Goal: Information Seeking & Learning: Get advice/opinions

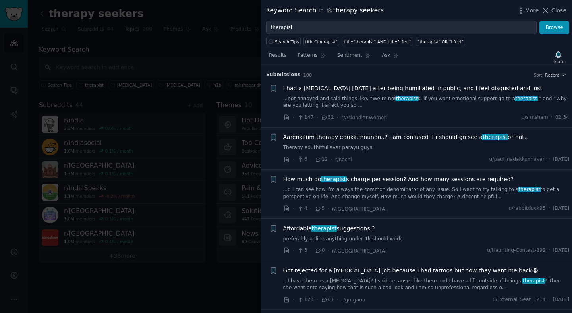
click at [333, 147] on link "Therapy eduthittullavar parayu guys." at bounding box center [426, 147] width 286 height 7
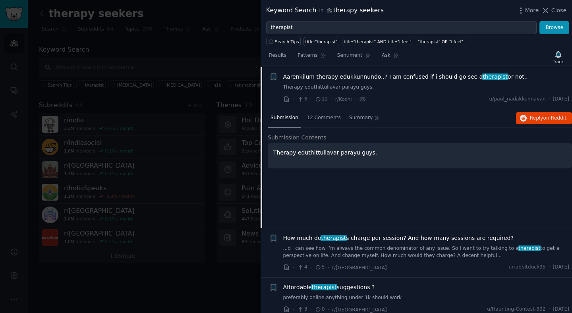
scroll to position [62, 0]
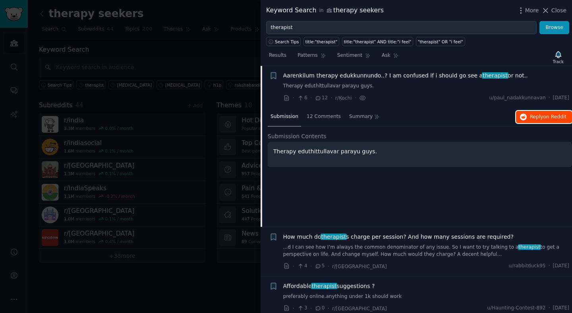
click at [531, 119] on span "Reply on Reddit" at bounding box center [548, 117] width 37 height 7
click at [316, 85] on link "Therapy eduthittullavar parayu guys." at bounding box center [426, 86] width 286 height 7
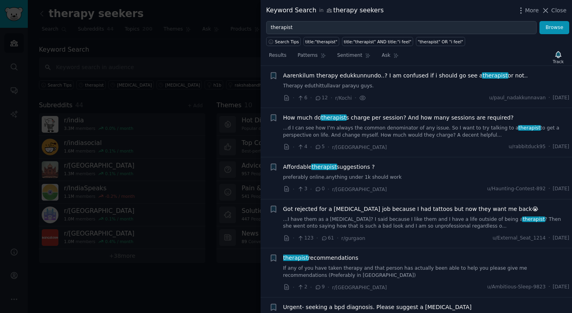
click at [318, 125] on link "...d I can see how I’m always the common denominator of any issue. So I want to…" at bounding box center [426, 132] width 286 height 14
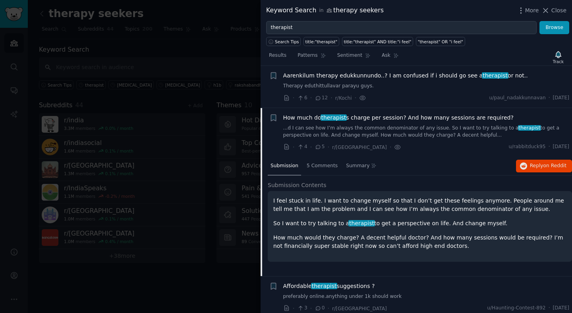
scroll to position [104, 0]
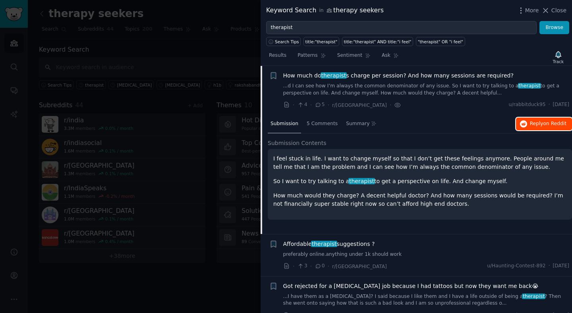
click at [544, 121] on span "on Reddit" at bounding box center [554, 124] width 23 height 6
click at [361, 87] on link "...d I can see how I’m always the common denominator of any issue. So I want to…" at bounding box center [426, 90] width 286 height 14
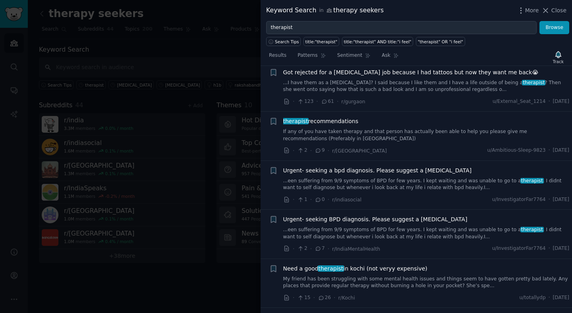
scroll to position [202, 0]
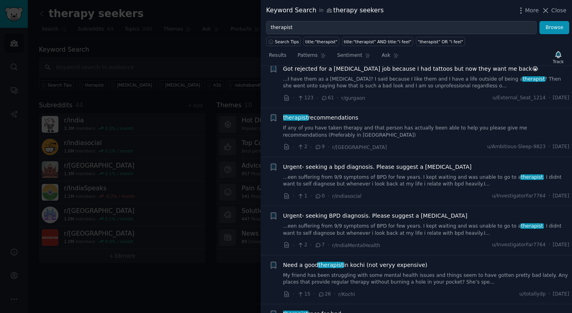
click at [332, 122] on div "therapist recommendations If any of you have taken therapy and that person has …" at bounding box center [426, 126] width 286 height 25
click at [332, 128] on link "If any of you have taken therapy and that person has actually been able to help…" at bounding box center [426, 132] width 286 height 14
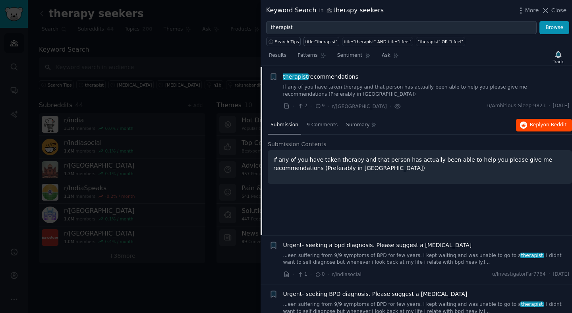
scroll to position [244, 0]
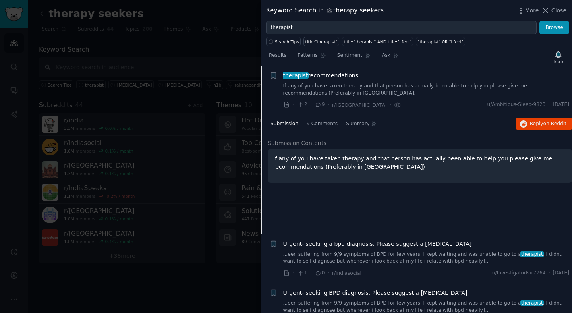
click at [532, 116] on div "Submission 9 Comments Summary Reply on Reddit" at bounding box center [420, 124] width 304 height 19
click at [532, 124] on span "Reply on Reddit" at bounding box center [548, 123] width 37 height 7
click at [328, 90] on link "If any of you have taken therapy and that person has actually been able to help…" at bounding box center [426, 90] width 286 height 14
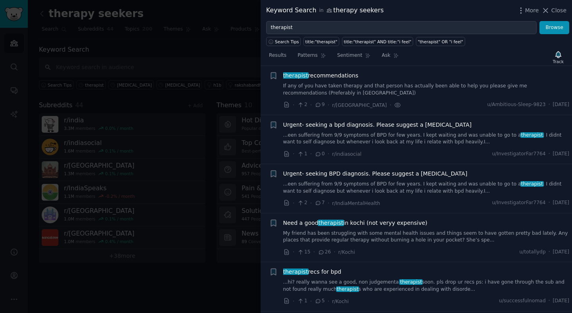
click at [326, 135] on link "...een suffering from 9/9 symptoms of BPD for few years. I kept waiting and was…" at bounding box center [426, 139] width 286 height 14
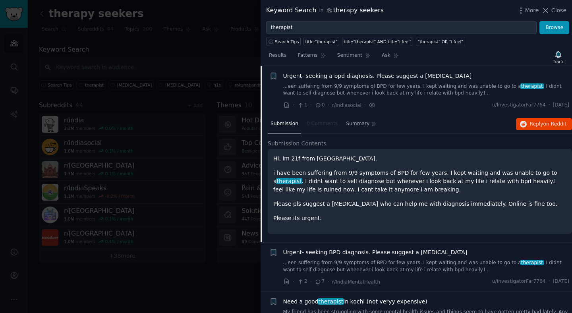
scroll to position [293, 0]
click at [538, 127] on button "Reply on Reddit" at bounding box center [544, 124] width 56 height 13
click at [333, 89] on link "...een suffering from 9/9 symptoms of BPD for few years. I kept waiting and was…" at bounding box center [426, 90] width 286 height 14
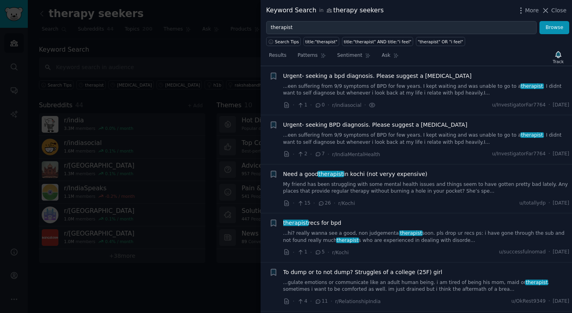
click at [341, 135] on link "...een suffering from 9/9 symptoms of BPD for few years. I kept waiting and was…" at bounding box center [426, 139] width 286 height 14
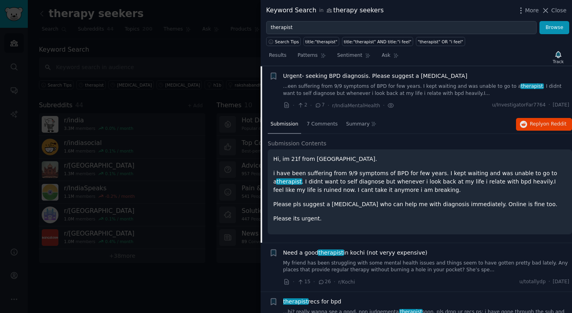
scroll to position [342, 0]
click at [542, 123] on span "Reply on Reddit" at bounding box center [548, 123] width 37 height 7
click at [341, 89] on link "...een suffering from 9/9 symptoms of BPD for few years. I kept waiting and was…" at bounding box center [426, 90] width 286 height 14
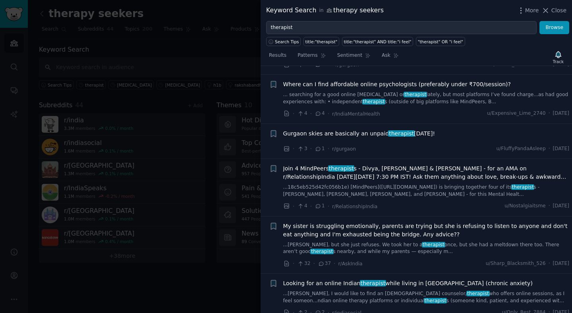
scroll to position [627, 0]
click at [358, 176] on span "Join 4 MindPeers therapist s - Divya, [PERSON_NAME] & [PERSON_NAME] - for an AM…" at bounding box center [426, 173] width 286 height 17
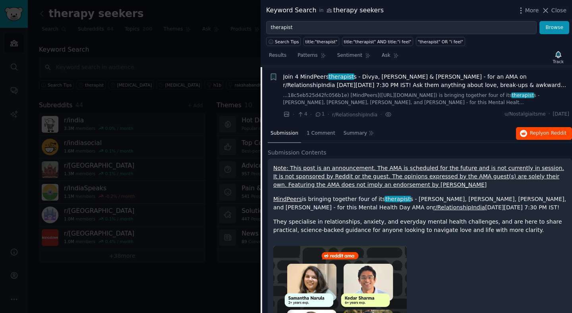
scroll to position [720, 0]
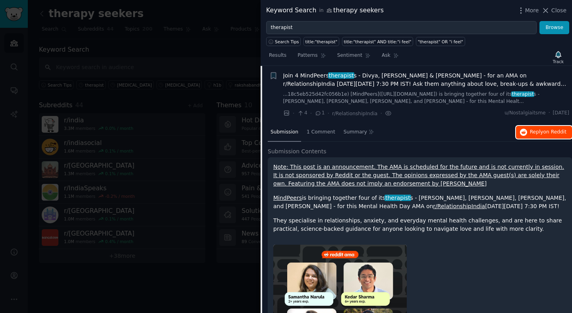
click at [541, 129] on span "Reply on Reddit" at bounding box center [548, 132] width 37 height 7
click at [330, 80] on span "Join 4 MindPeers therapist s - Divya, [PERSON_NAME] & [PERSON_NAME] - for an AM…" at bounding box center [426, 79] width 286 height 17
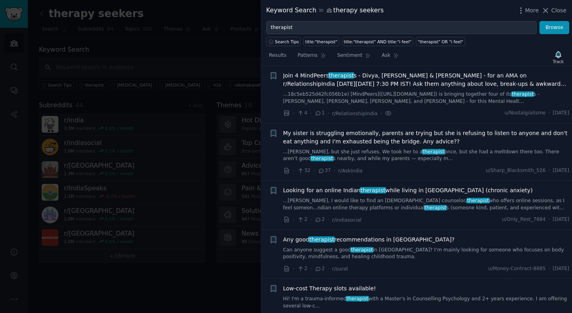
click at [377, 204] on link "...ly, I would like to find an [DEMOGRAPHIC_DATA] counselor/ therapist who offe…" at bounding box center [426, 204] width 286 height 14
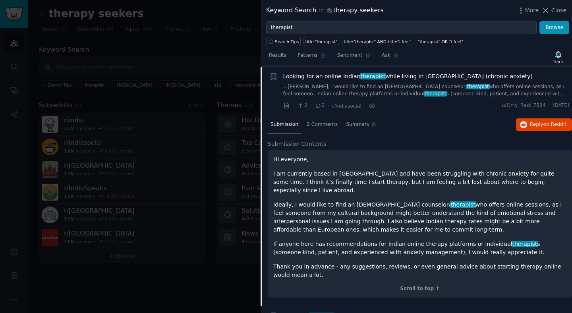
scroll to position [835, 0]
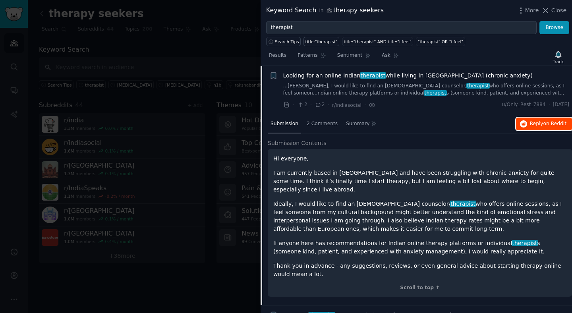
click at [535, 129] on button "Reply on Reddit" at bounding box center [544, 124] width 56 height 13
click at [309, 87] on link "...ly, I would like to find an [DEMOGRAPHIC_DATA] counselor/ therapist who offe…" at bounding box center [426, 90] width 286 height 14
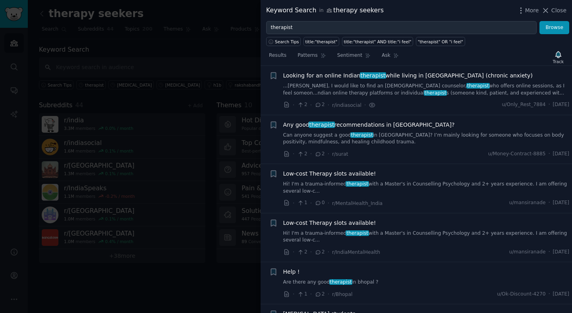
click at [322, 135] on link "Can anyone suggest a good therapist in [GEOGRAPHIC_DATA]? I’m mainly looking fo…" at bounding box center [426, 139] width 286 height 14
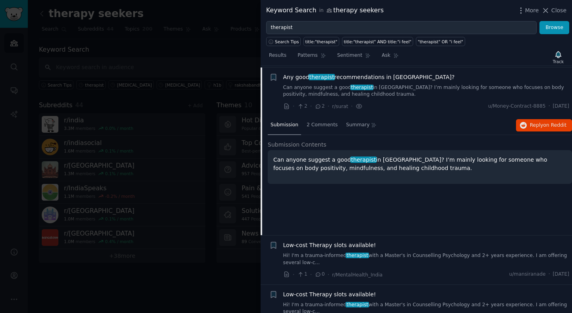
scroll to position [884, 0]
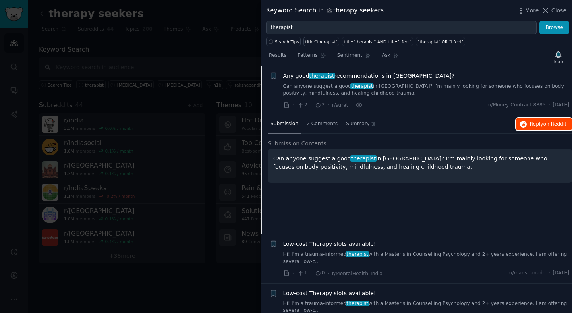
click at [548, 125] on span "on Reddit" at bounding box center [554, 124] width 23 height 6
click at [324, 84] on link "Can anyone suggest a good therapist in [GEOGRAPHIC_DATA]? I’m mainly looking fo…" at bounding box center [426, 90] width 286 height 14
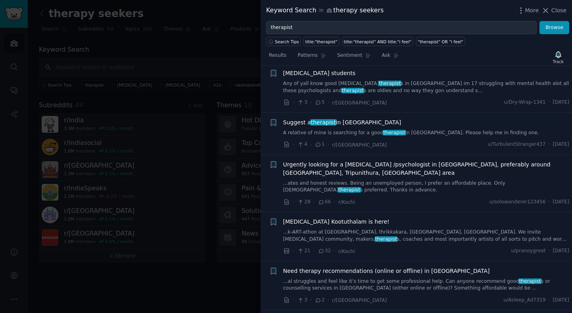
scroll to position [1077, 0]
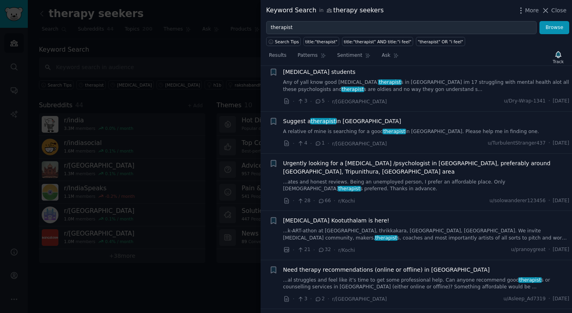
click at [410, 129] on link "A relative of mine is searching for a good therapist in [GEOGRAPHIC_DATA]. Plea…" at bounding box center [426, 131] width 286 height 7
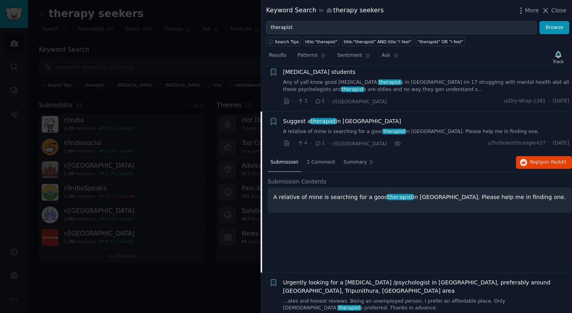
scroll to position [1122, 0]
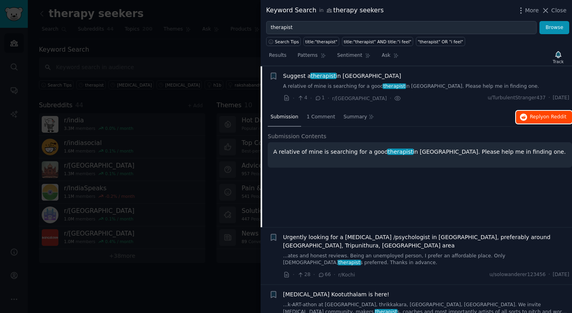
click at [541, 116] on span "Reply on Reddit" at bounding box center [548, 117] width 37 height 7
click at [346, 85] on link "A relative of mine is searching for a good therapist in [GEOGRAPHIC_DATA]. Plea…" at bounding box center [426, 86] width 286 height 7
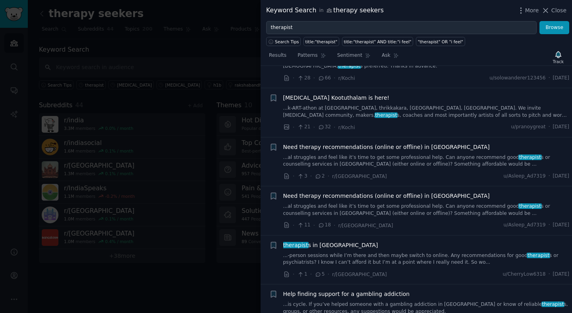
scroll to position [1199, 0]
click at [344, 168] on div "Need therapy recommendations (online or offline) in [GEOGRAPHIC_DATA] ...al str…" at bounding box center [426, 162] width 286 height 38
click at [346, 166] on link "...al struggles and feel like it’s time to get some professional help. Can anyo…" at bounding box center [426, 161] width 286 height 14
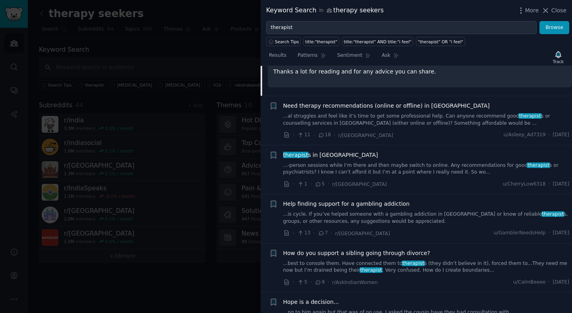
scroll to position [1453, 0]
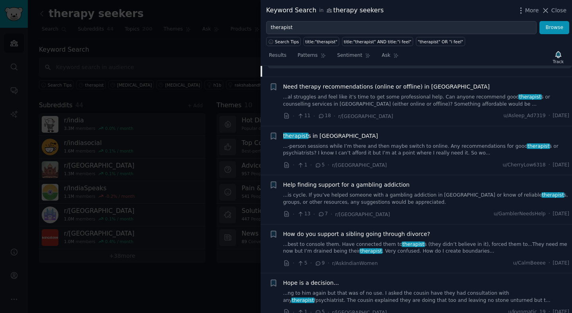
click at [349, 181] on span "Help finding support for a gambling addiction" at bounding box center [346, 185] width 127 height 8
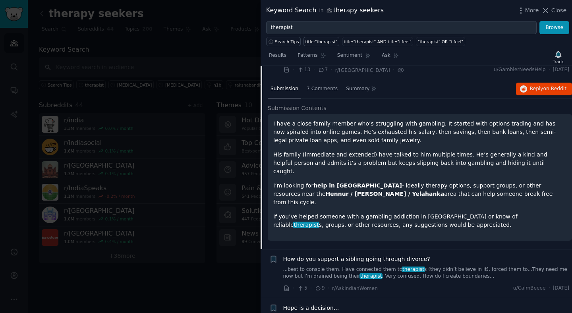
scroll to position [1418, 0]
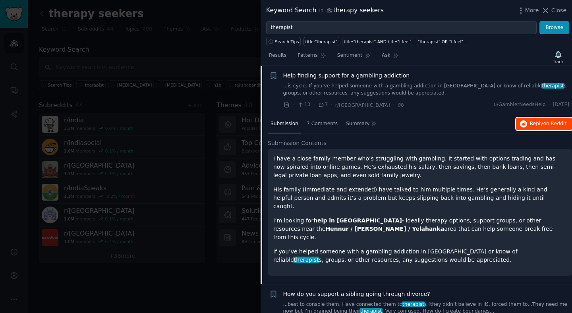
click at [533, 123] on span "Reply on Reddit" at bounding box center [548, 123] width 37 height 7
click at [312, 94] on link "...is cycle. If you’ve helped someone with a gambling addiction in [GEOGRAPHIC_…" at bounding box center [426, 90] width 286 height 14
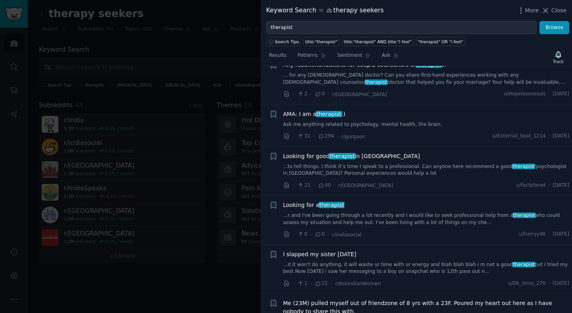
scroll to position [1676, 0]
click at [408, 121] on link "Ask me anything related to psychology, mental health, the brain." at bounding box center [426, 123] width 286 height 7
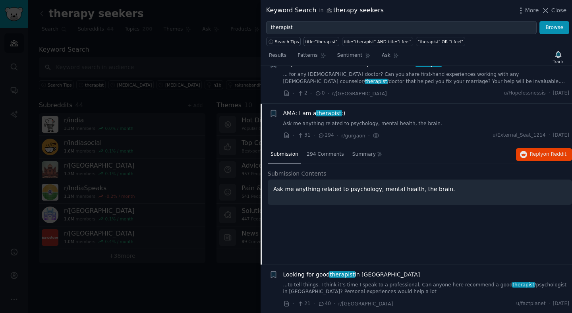
scroll to position [1713, 0]
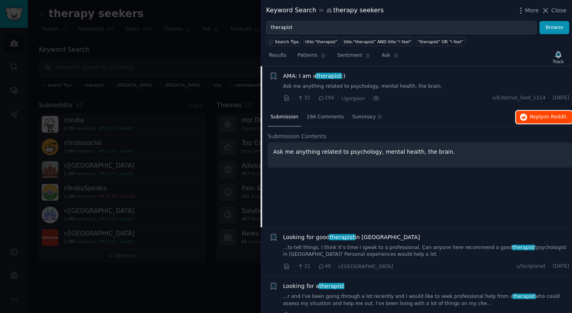
click at [538, 116] on span "Reply on Reddit" at bounding box center [548, 117] width 37 height 7
click at [316, 77] on span "therapist" at bounding box center [329, 76] width 26 height 6
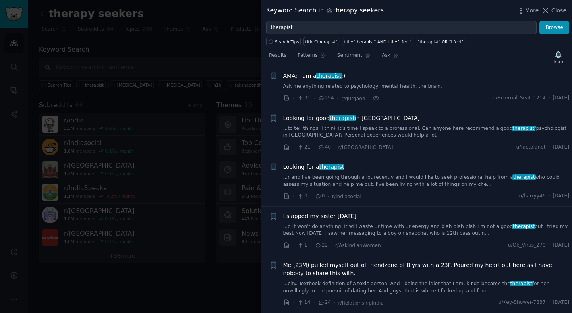
click at [341, 186] on link "...r and I've been going through a lot recently and I would like to seek profes…" at bounding box center [426, 181] width 286 height 14
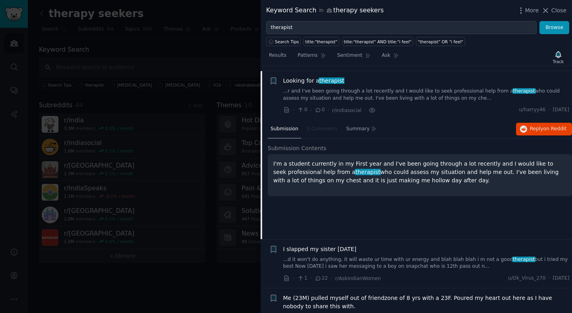
scroll to position [1804, 0]
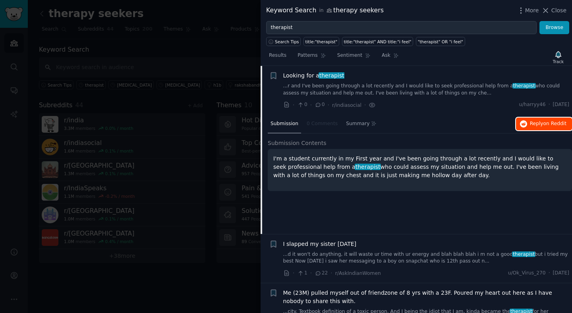
click at [541, 129] on button "Reply on Reddit" at bounding box center [544, 124] width 56 height 13
click at [310, 91] on link "...r and I've been going through a lot recently and I would like to seek profes…" at bounding box center [426, 90] width 286 height 14
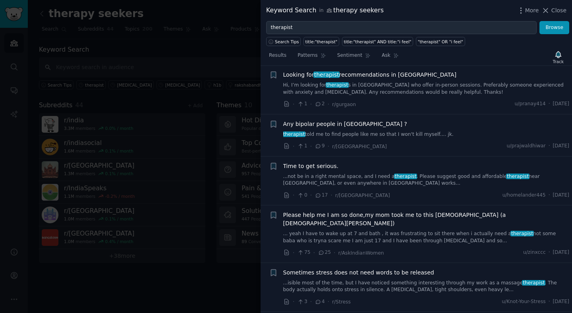
scroll to position [2200, 0]
